Goal: Task Accomplishment & Management: Use online tool/utility

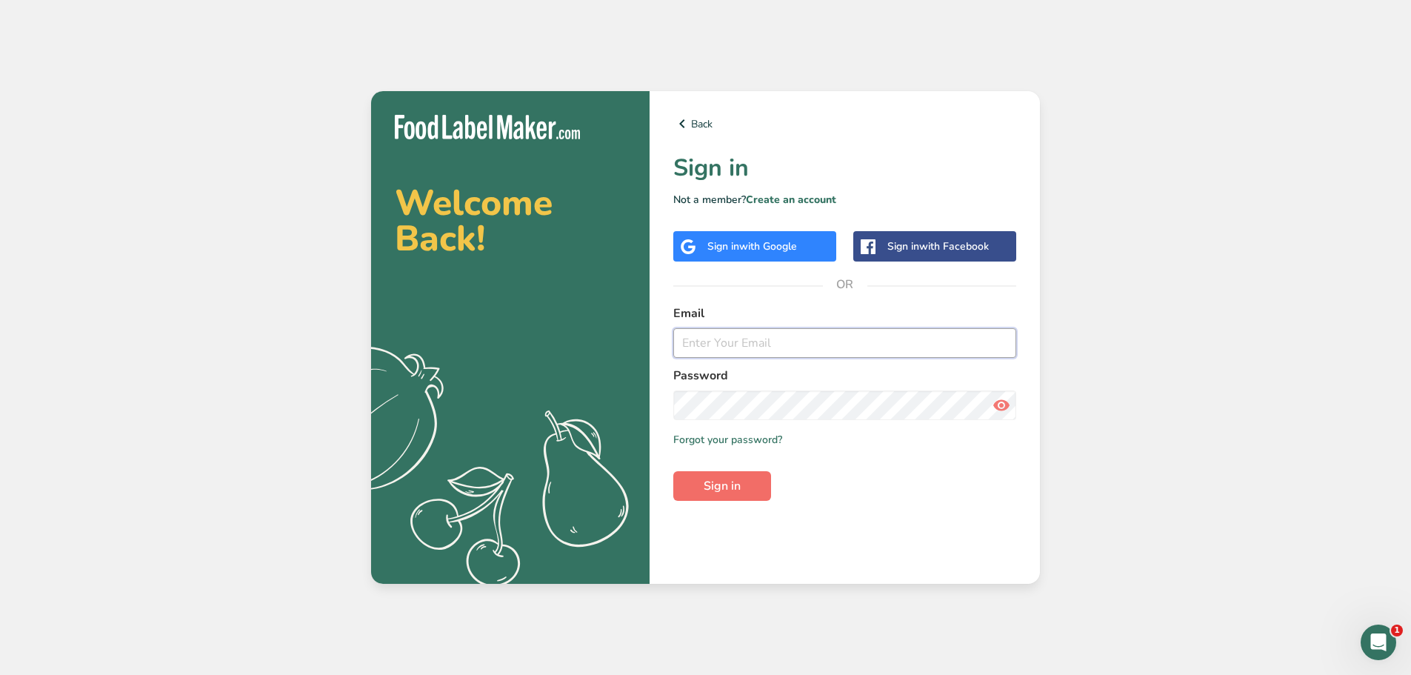
type input "[EMAIL_ADDRESS][DOMAIN_NAME]"
click at [758, 479] on button "Sign in" at bounding box center [722, 486] width 98 height 30
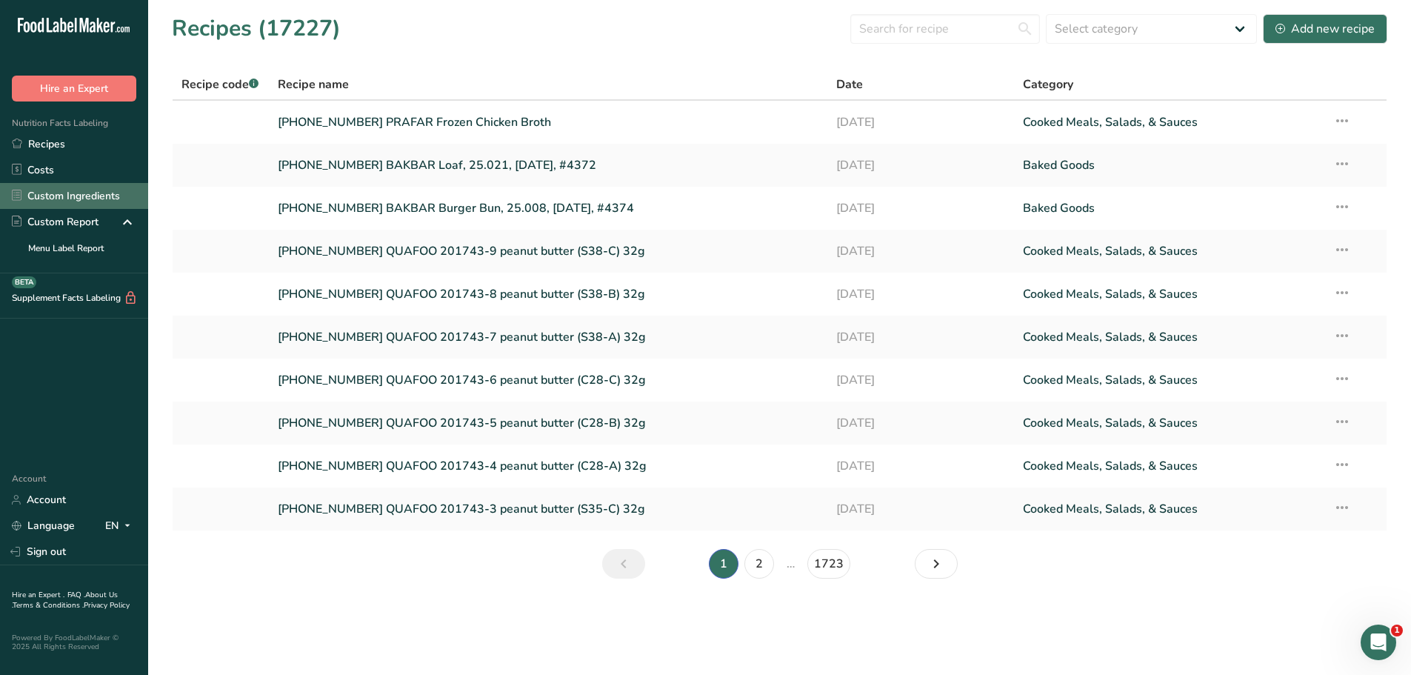
click at [49, 194] on link "Custom Ingredients" at bounding box center [74, 196] width 148 height 26
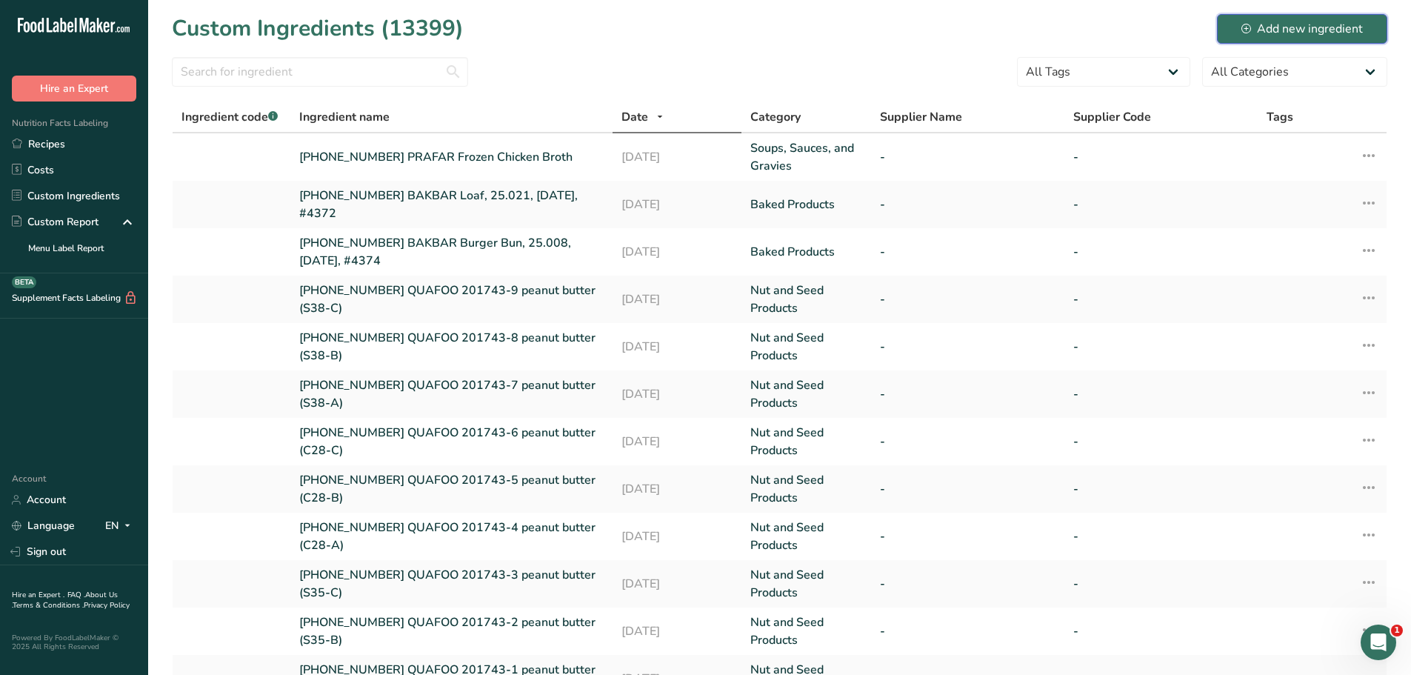
click at [1270, 24] on div "Add new ingredient" at bounding box center [1301, 29] width 121 height 18
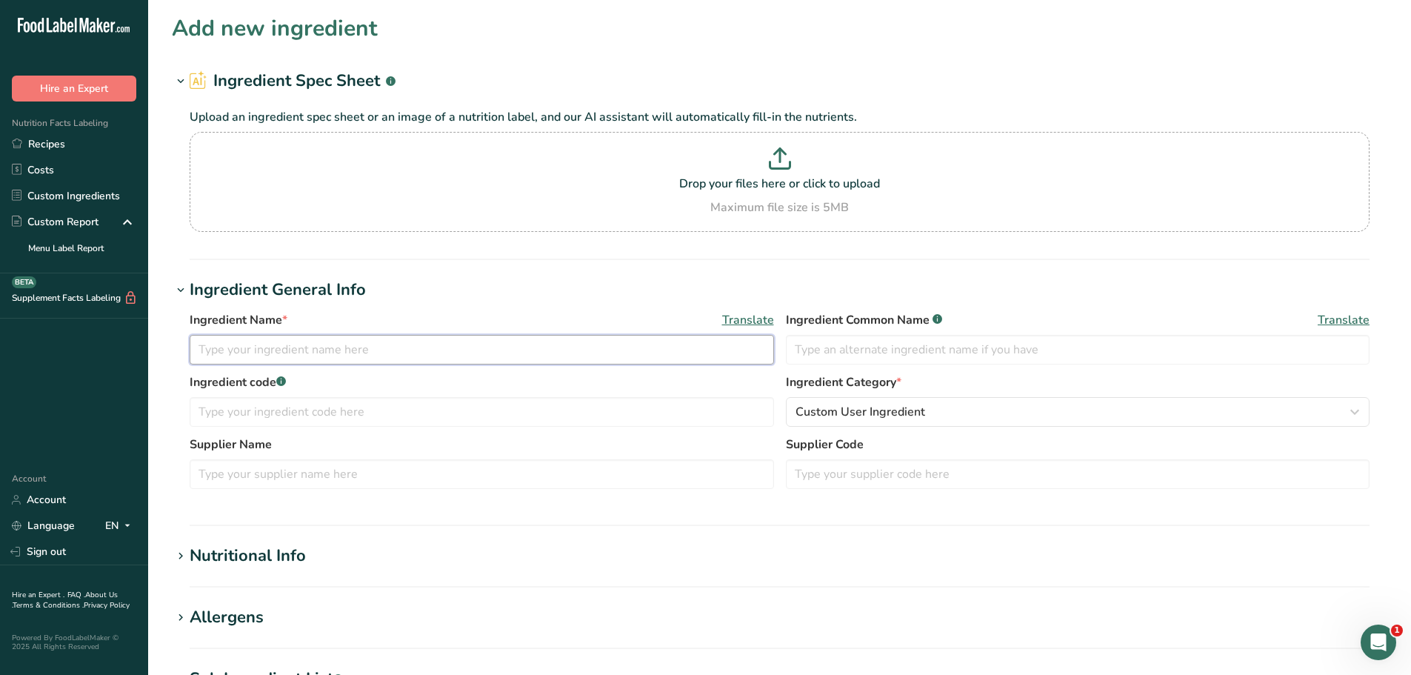
click at [492, 346] on input "text" at bounding box center [482, 350] width 584 height 30
type input "[PHONE_NUMBER] PRAFAR"
click at [73, 199] on link "Custom Ingredients" at bounding box center [74, 196] width 148 height 26
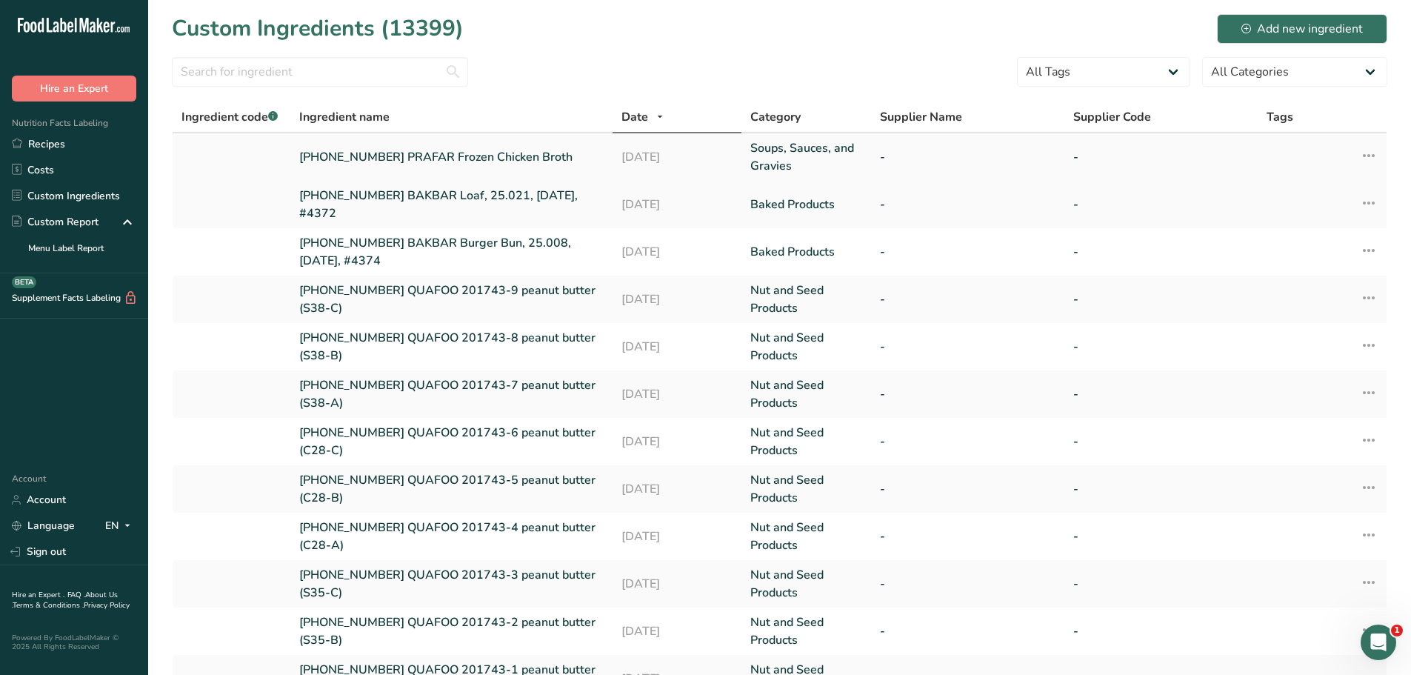
click at [523, 157] on link "[PHONE_NUMBER] PRAFAR Frozen Chicken Broth" at bounding box center [451, 157] width 304 height 18
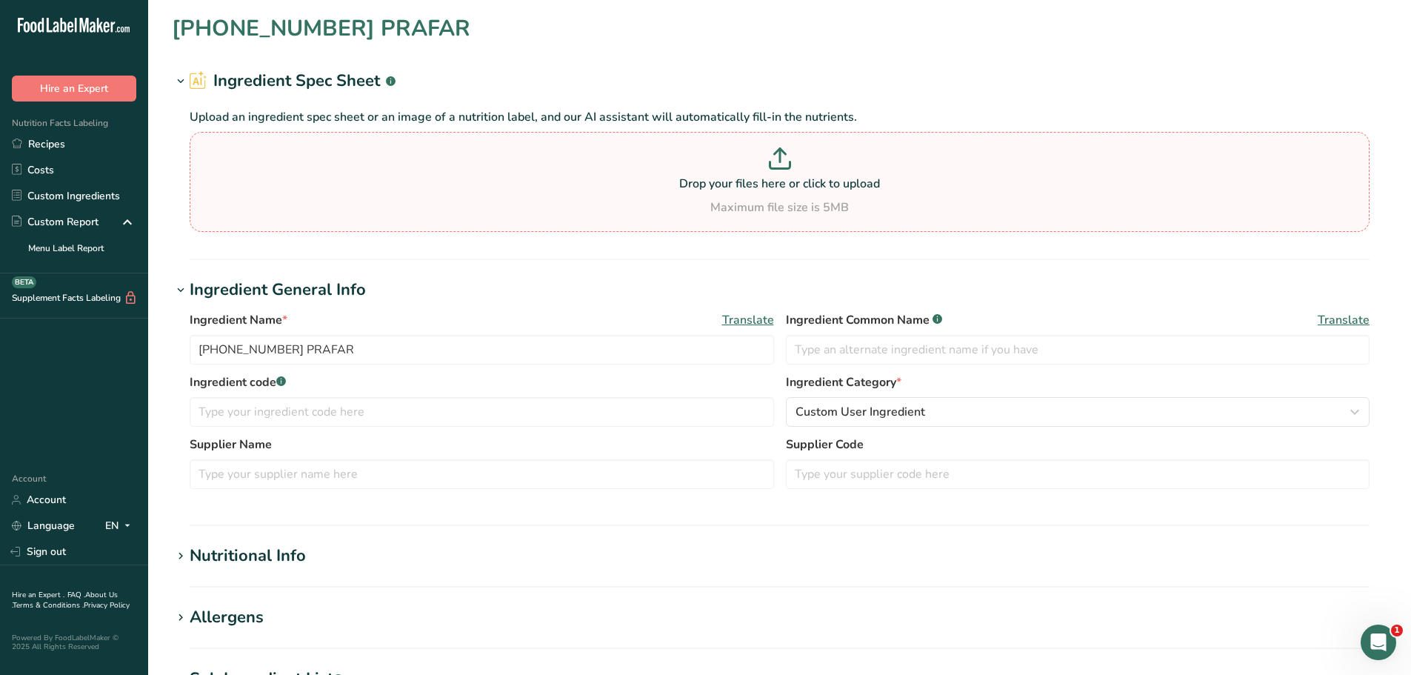
type input "[PHONE_NUMBER] PRAFAR Frozen Chicken Broth"
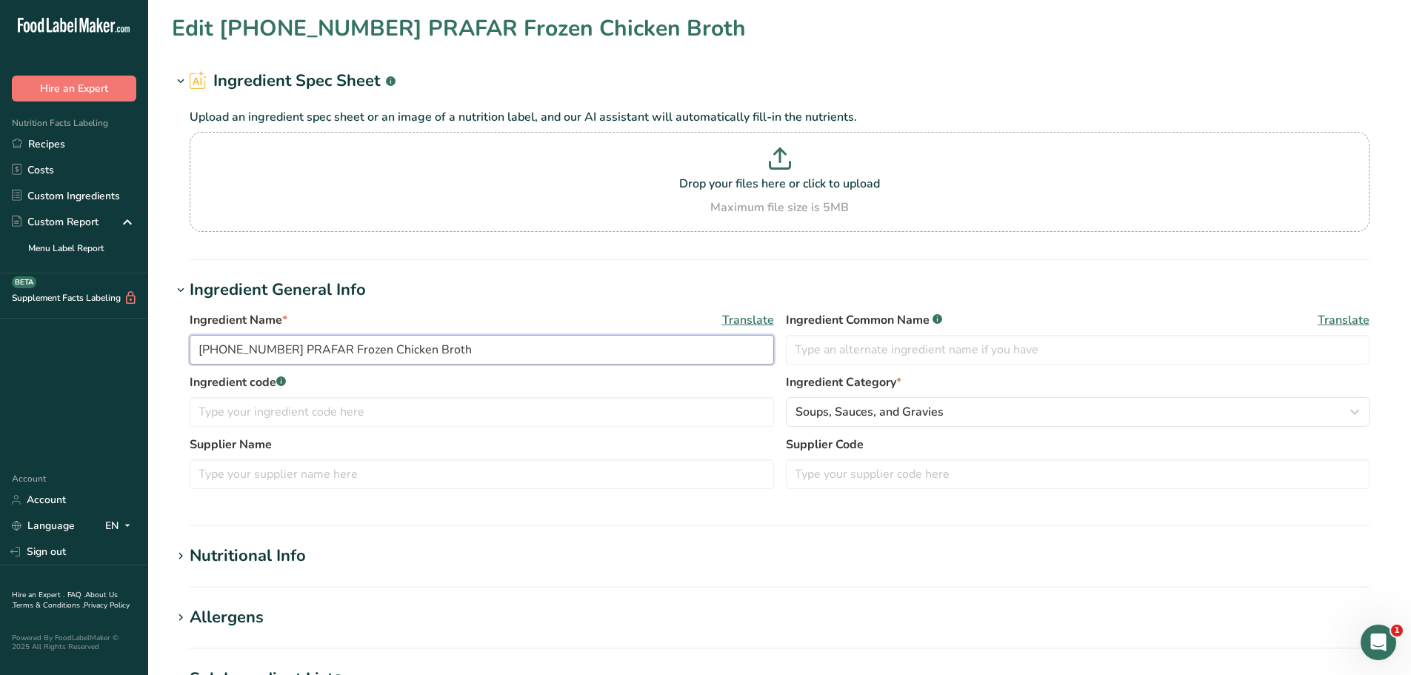
drag, startPoint x: 467, startPoint y: 353, endPoint x: 184, endPoint y: 353, distance: 283.0
click at [184, 353] on div "Ingredient Name * Translate [PHONE_NUMBER] PRAFAR Frozen Chicken Broth Ingredie…" at bounding box center [780, 404] width 1216 height 204
click at [58, 149] on link "Recipes" at bounding box center [74, 144] width 148 height 26
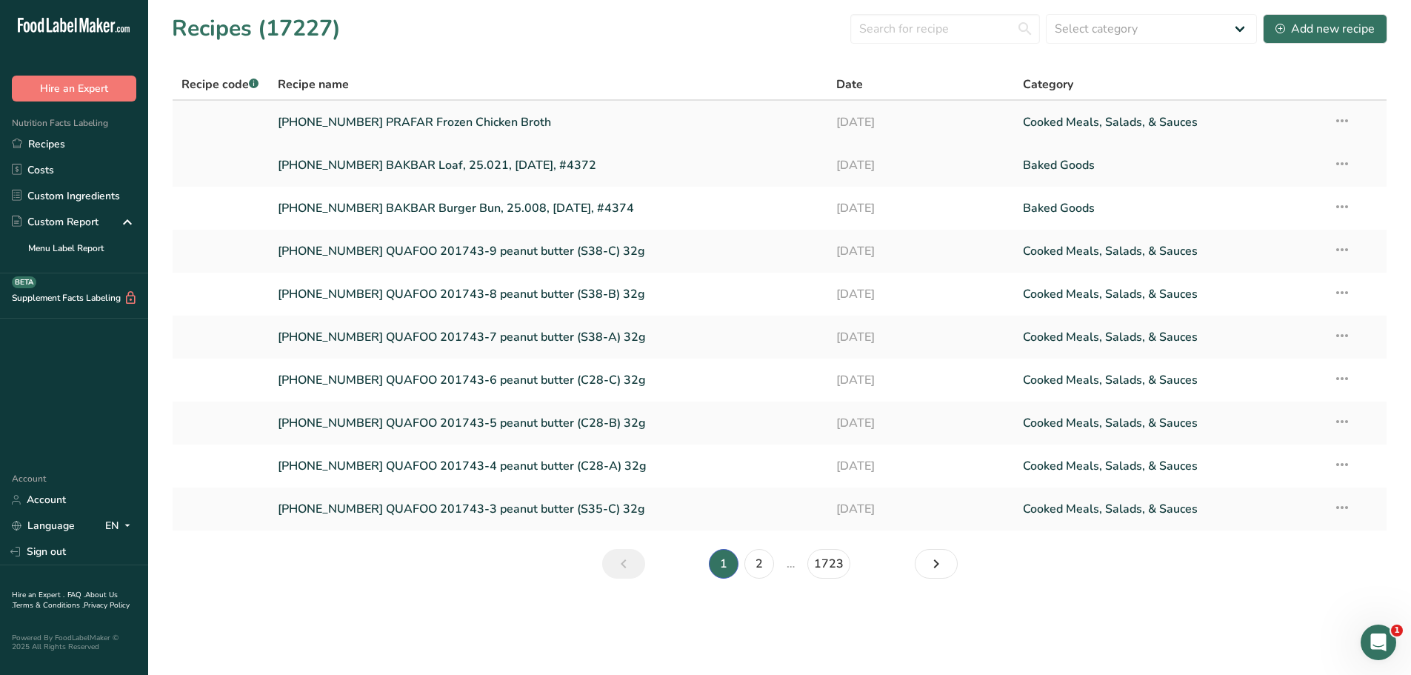
click at [452, 121] on link "[PHONE_NUMBER] PRAFAR Frozen Chicken Broth" at bounding box center [548, 122] width 541 height 31
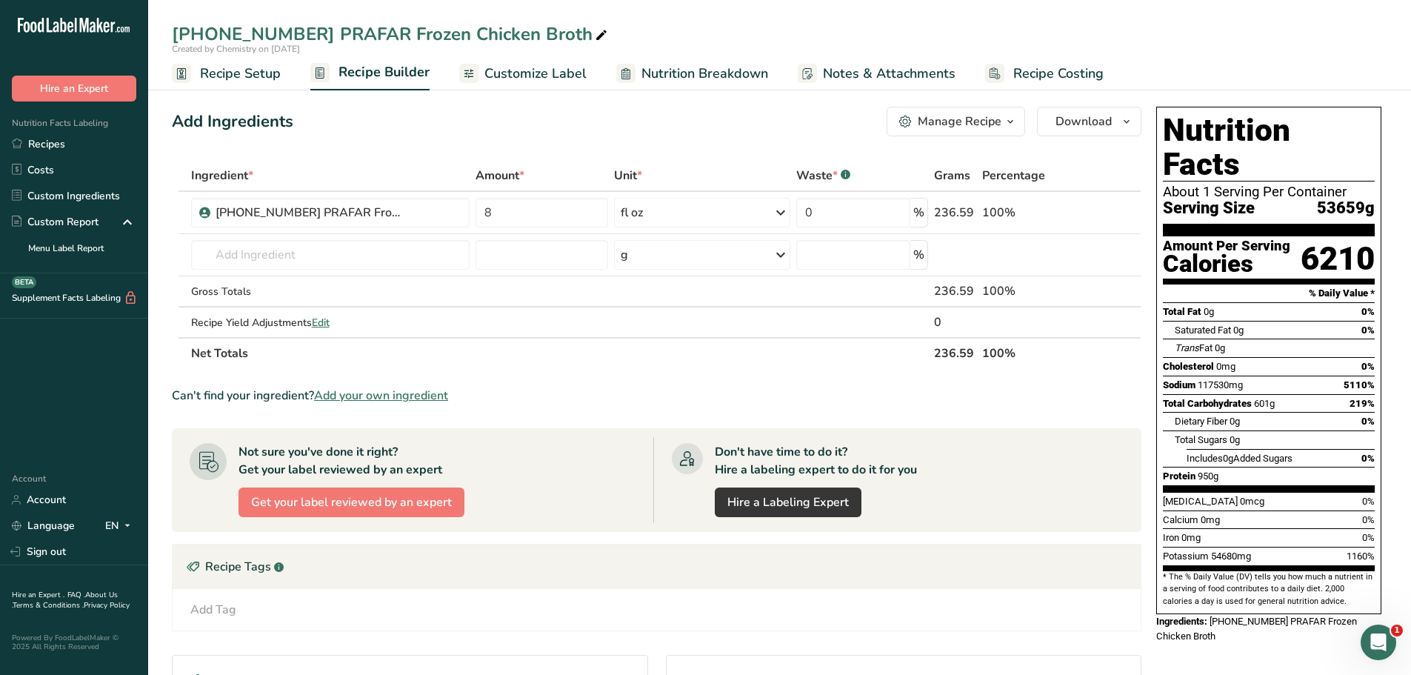
click at [254, 72] on span "Recipe Setup" at bounding box center [240, 74] width 81 height 20
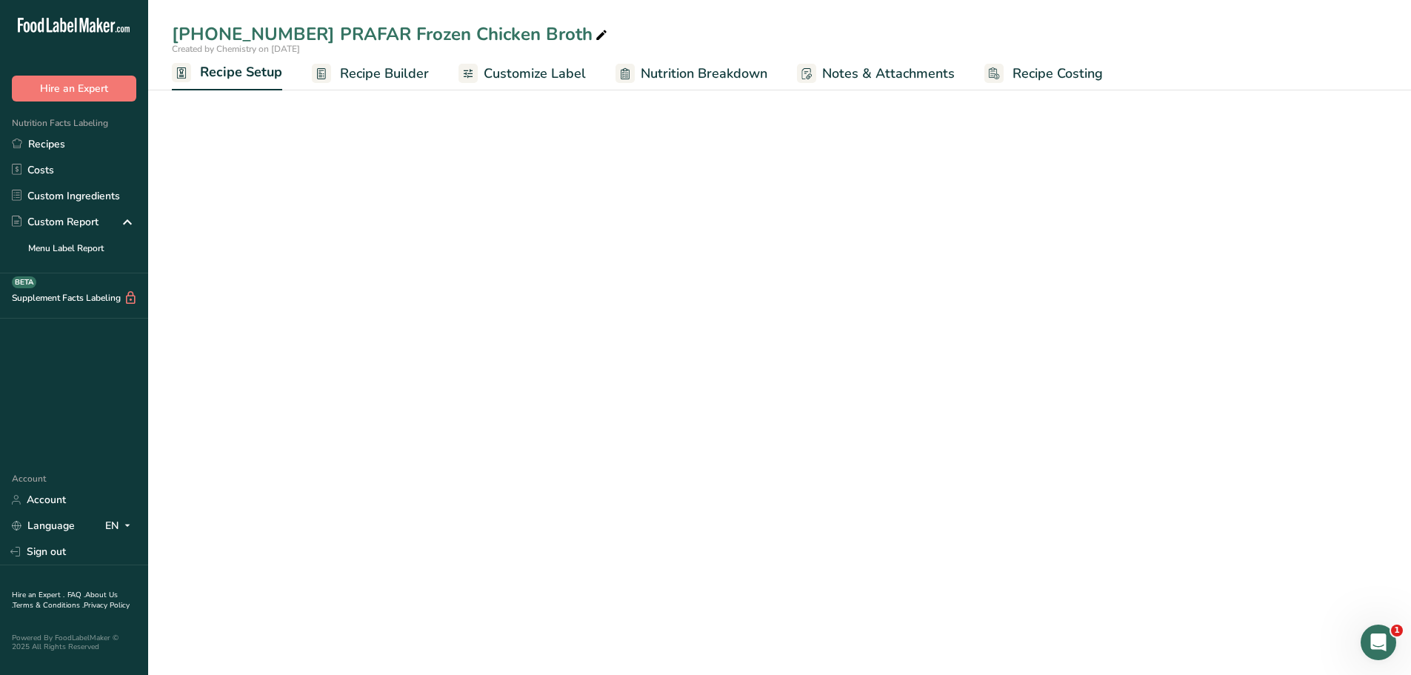
select select "18"
select select "22"
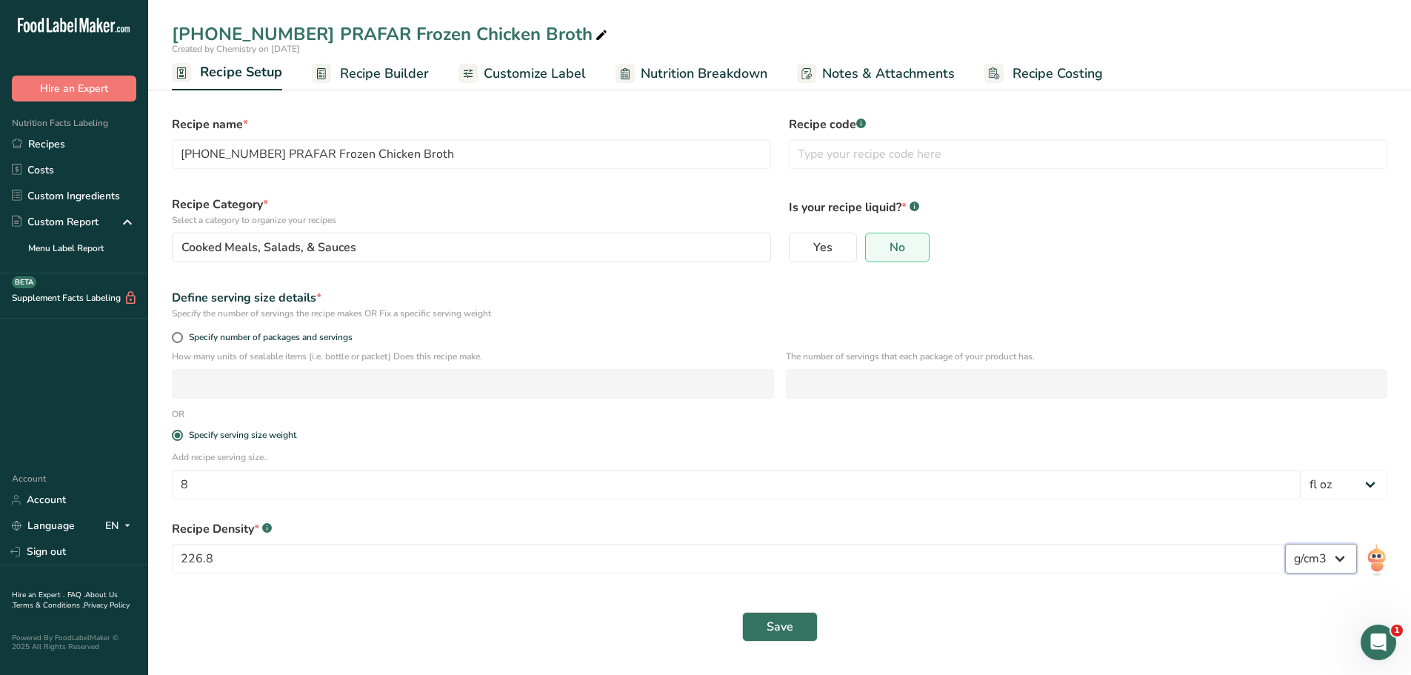
click at [1347, 564] on select "lb/ft3 g/cm3" at bounding box center [1321, 559] width 72 height 30
click at [1285, 544] on select "lb/ft3 g/cm3" at bounding box center [1321, 559] width 72 height 30
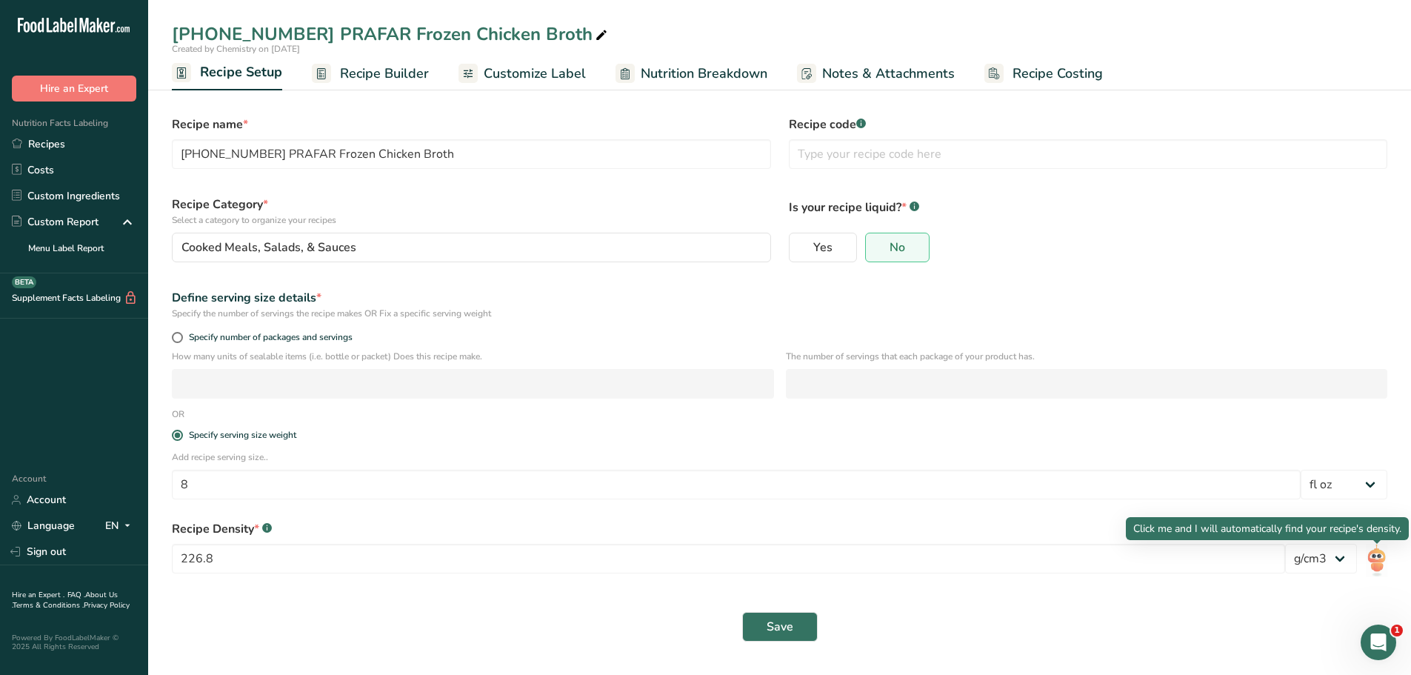
click at [1377, 556] on img at bounding box center [1376, 560] width 21 height 33
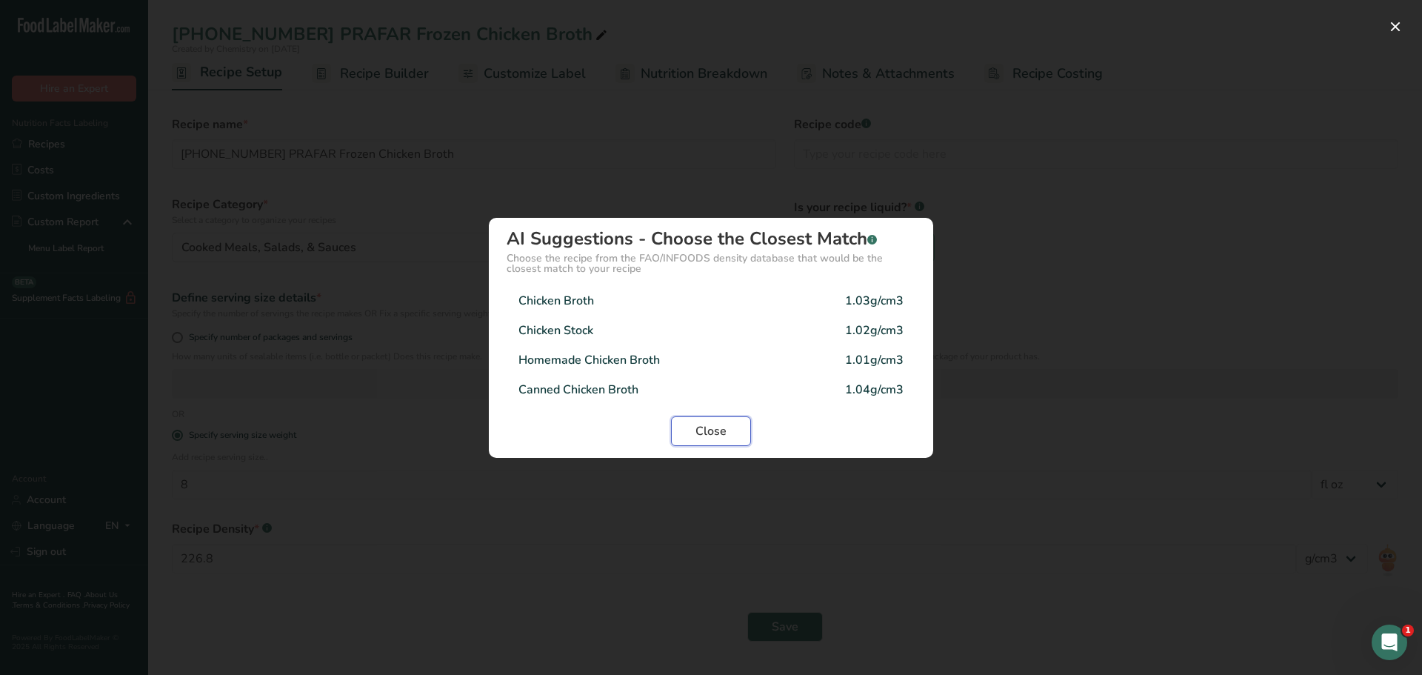
click at [706, 427] on span "Close" at bounding box center [711, 431] width 31 height 18
